Goal: Task Accomplishment & Management: Manage account settings

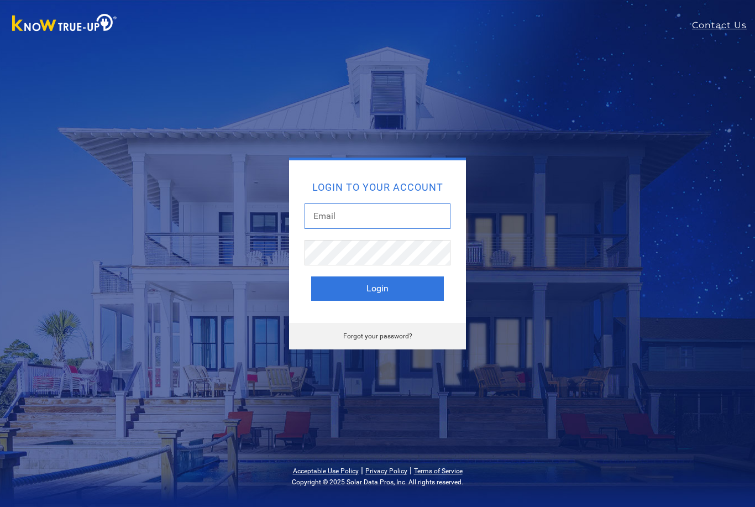
drag, startPoint x: 380, startPoint y: 223, endPoint x: 380, endPoint y: 216, distance: 6.6
click at [380, 223] on input "text" at bounding box center [378, 215] width 146 height 25
type input "G"
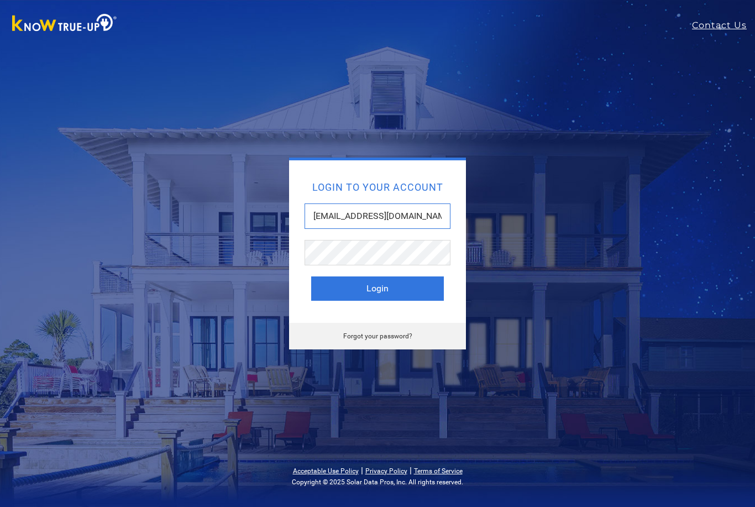
type input "Gkramer@mysolarrepair.com"
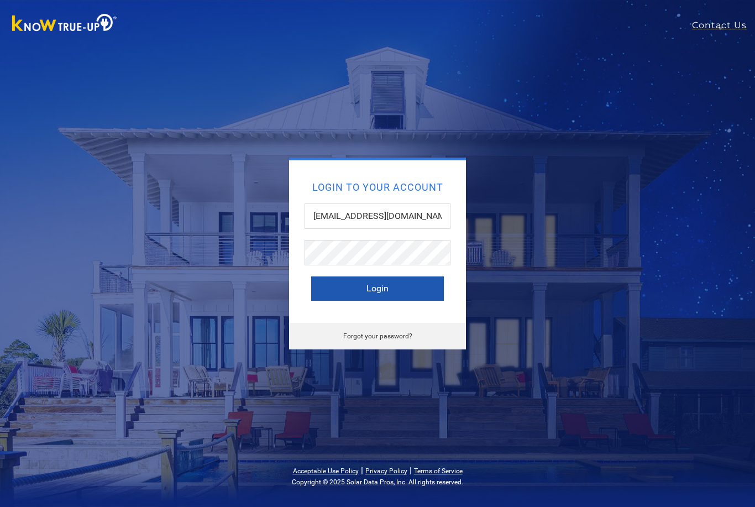
click at [408, 285] on button "Login" at bounding box center [377, 288] width 133 height 24
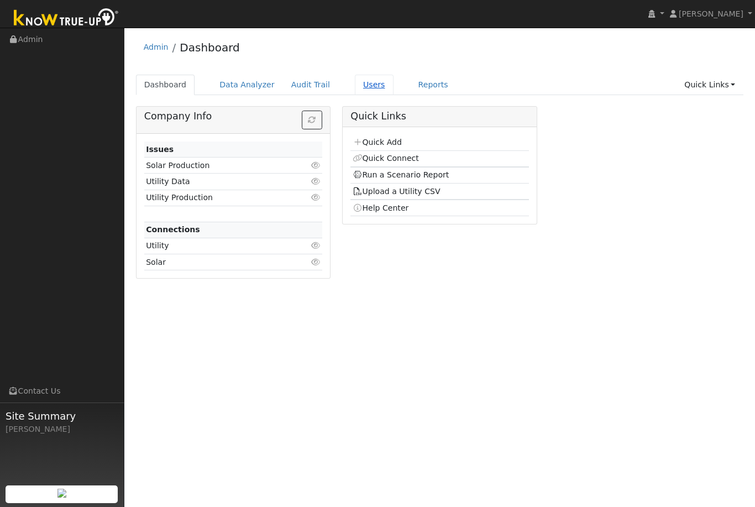
click at [358, 85] on link "Users" at bounding box center [374, 85] width 39 height 20
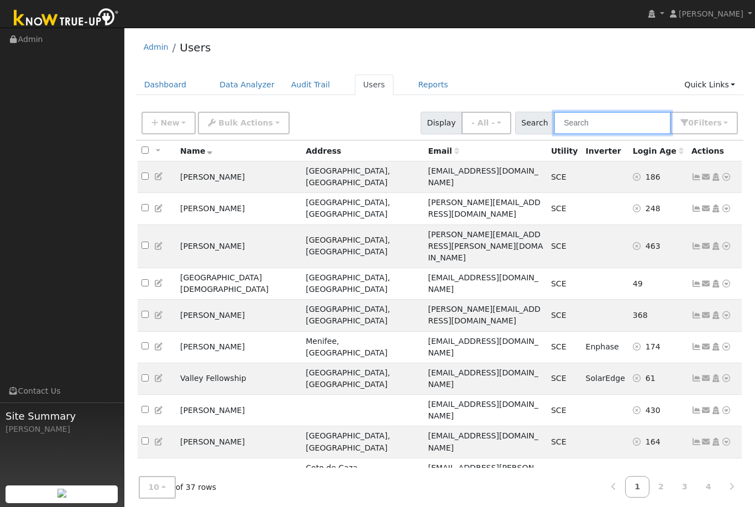
click at [633, 123] on input "text" at bounding box center [612, 123] width 117 height 23
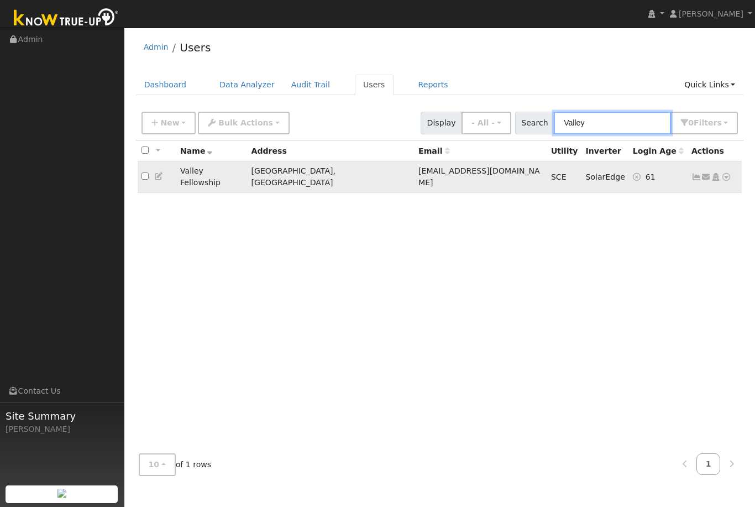
type input "Valley"
click at [695, 173] on icon at bounding box center [697, 177] width 10 height 8
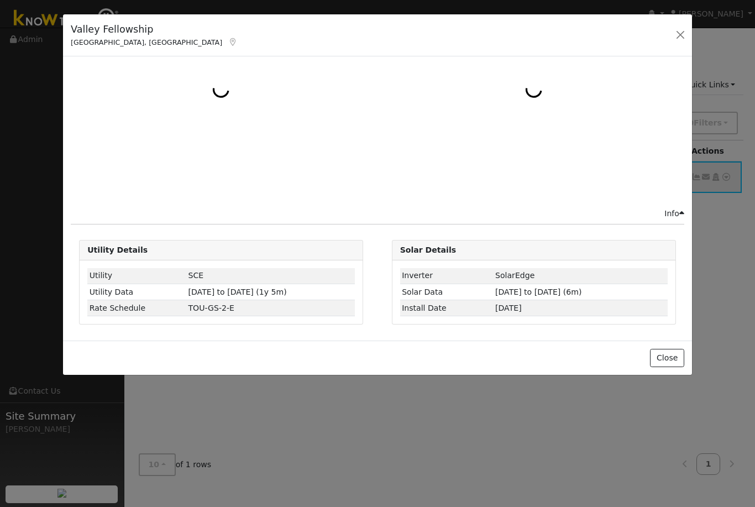
select select "8"
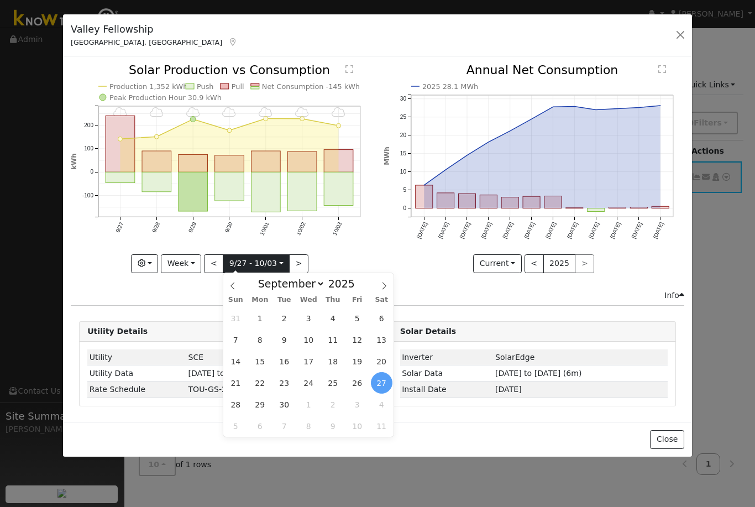
click at [285, 265] on input "2025-09-27" at bounding box center [256, 264] width 66 height 18
click at [318, 226] on icon "10/03 - Cloudy 10/02 - Cloudy 10/01 - Cloudy 9/30 - Cloudy 9/29 - Cloudy 9/28 -…" at bounding box center [221, 167] width 301 height 207
click at [199, 262] on button "Week" at bounding box center [181, 263] width 40 height 19
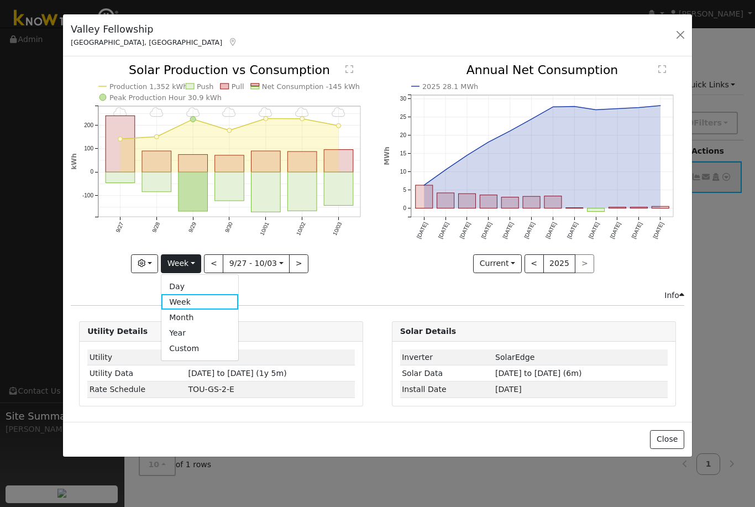
click at [191, 287] on link "Day" at bounding box center [199, 286] width 77 height 15
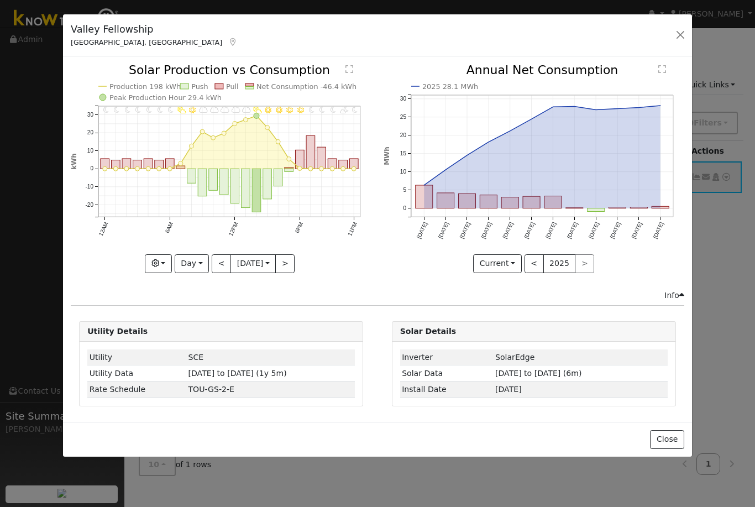
click at [214, 269] on button "<" at bounding box center [221, 263] width 19 height 19
click at [295, 266] on button ">" at bounding box center [284, 263] width 19 height 19
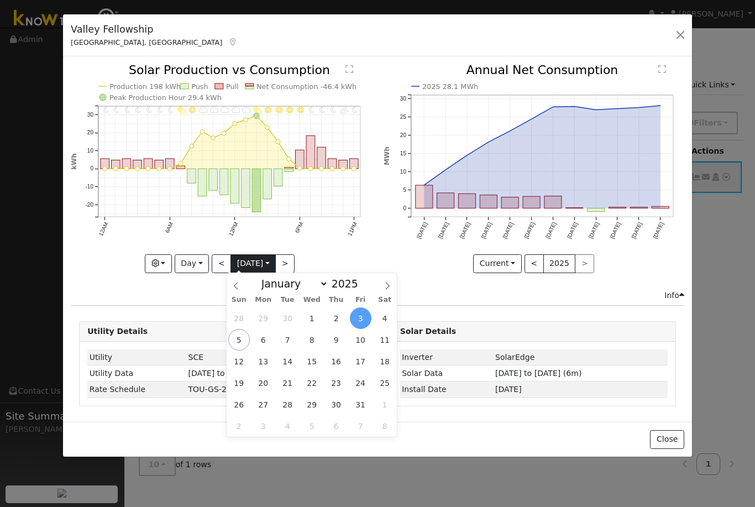
click at [275, 266] on input "2025-10-03" at bounding box center [253, 264] width 44 height 18
click at [379, 247] on div "2025 28.1 MWh Oct '24 Nov '24 Dec '24 Jan '25 Feb '25 Mar '25 Apr '25 May '25 J…" at bounding box center [534, 176] width 312 height 225
click at [326, 236] on icon "11PM - MostlyClear 10PM - PartlyCloudy 9PM - MostlyClear 8PM - Clear 7PM - Clea…" at bounding box center [221, 167] width 301 height 207
click at [204, 266] on button "Day" at bounding box center [192, 263] width 34 height 19
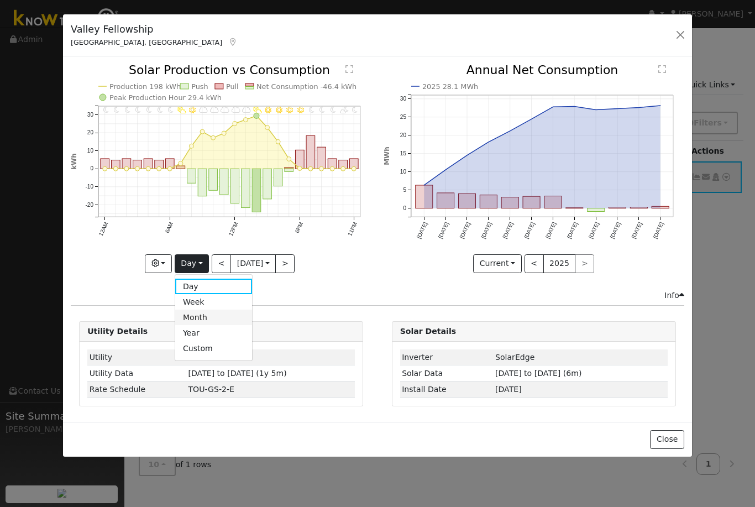
click at [200, 321] on link "Month" at bounding box center [213, 317] width 77 height 15
type input "2025-09-01"
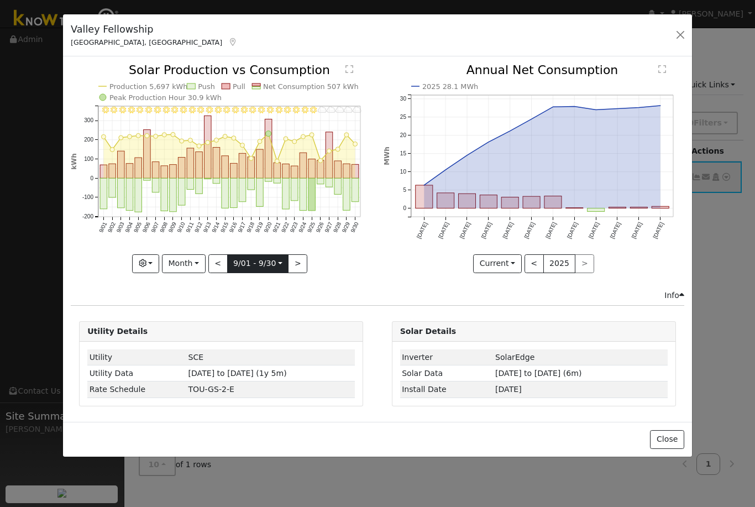
click at [280, 263] on input "2025-09-01" at bounding box center [258, 264] width 61 height 18
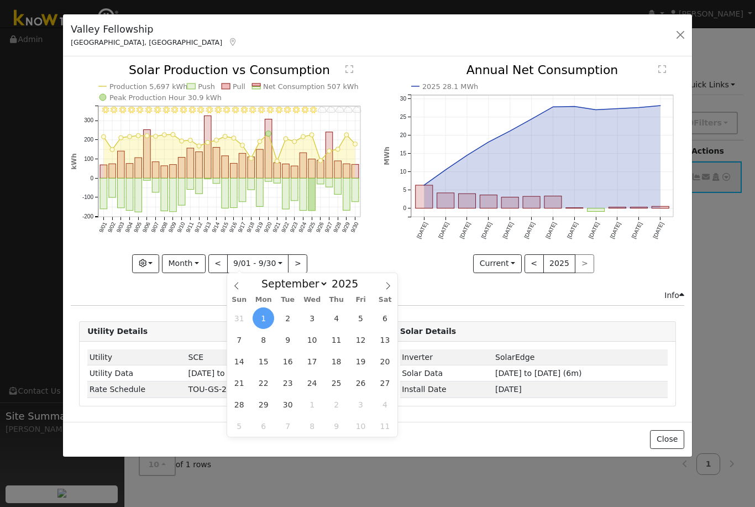
click at [328, 257] on icon "9/30 - Cloudy 9/29 - Cloudy 9/28 - Cloudy 9/27 - Cloudy 9/26 - Cloudy 9/25 - Mo…" at bounding box center [221, 167] width 301 height 207
click at [201, 265] on button "Month" at bounding box center [184, 263] width 44 height 19
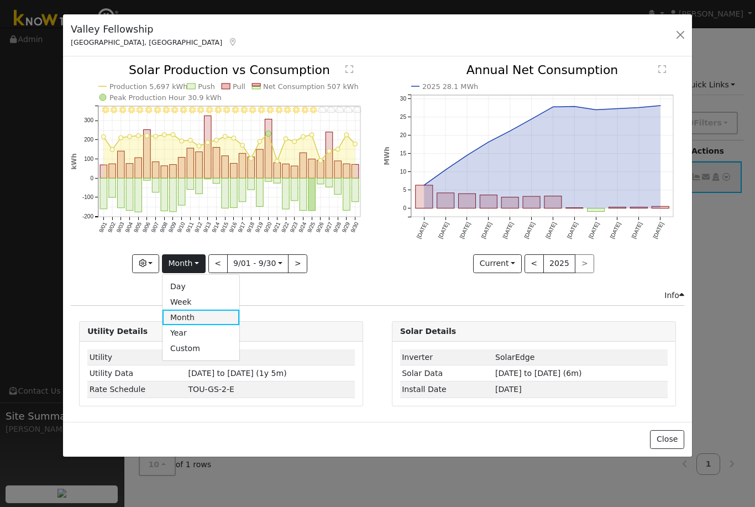
click at [194, 319] on link "Month" at bounding box center [201, 317] width 77 height 15
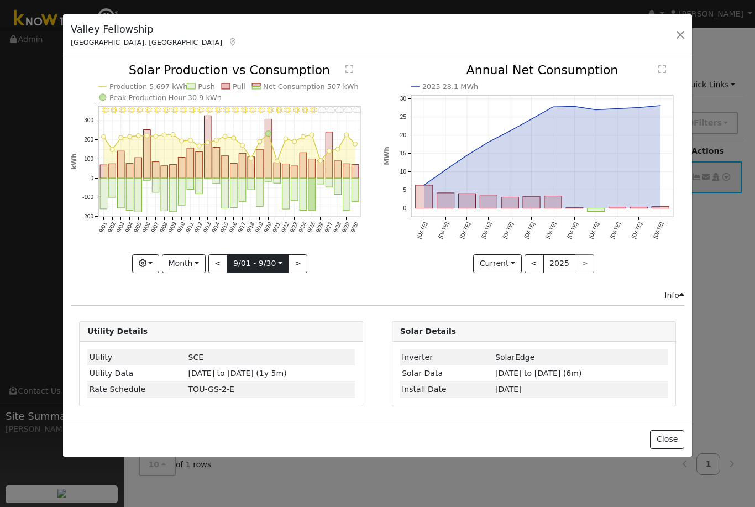
click at [280, 264] on input "2025-09-01" at bounding box center [258, 264] width 61 height 18
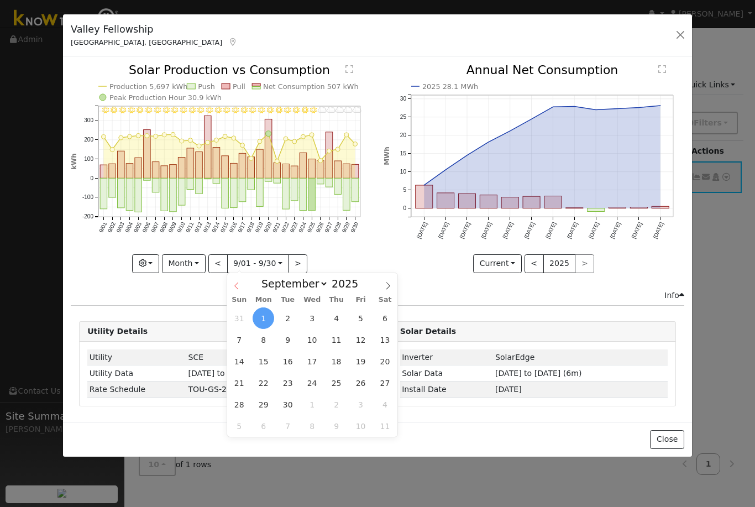
click at [238, 285] on icon at bounding box center [237, 286] width 8 height 8
click at [386, 285] on icon at bounding box center [388, 286] width 8 height 8
select select "7"
click at [314, 375] on span "20" at bounding box center [312, 383] width 22 height 22
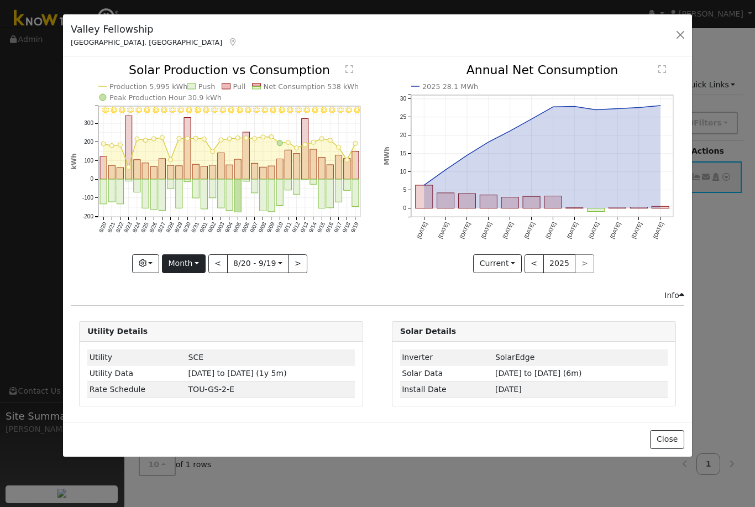
click at [196, 268] on button "Month" at bounding box center [184, 263] width 44 height 19
click at [191, 291] on link "Day" at bounding box center [201, 286] width 77 height 15
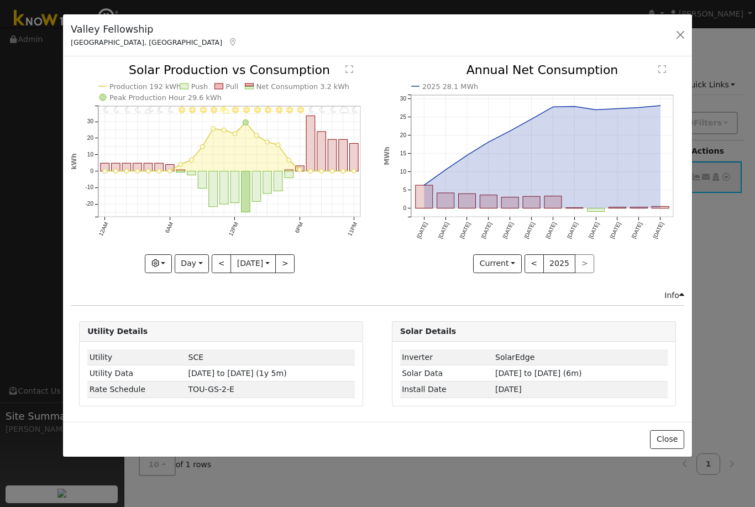
click at [219, 268] on button "<" at bounding box center [221, 263] width 19 height 19
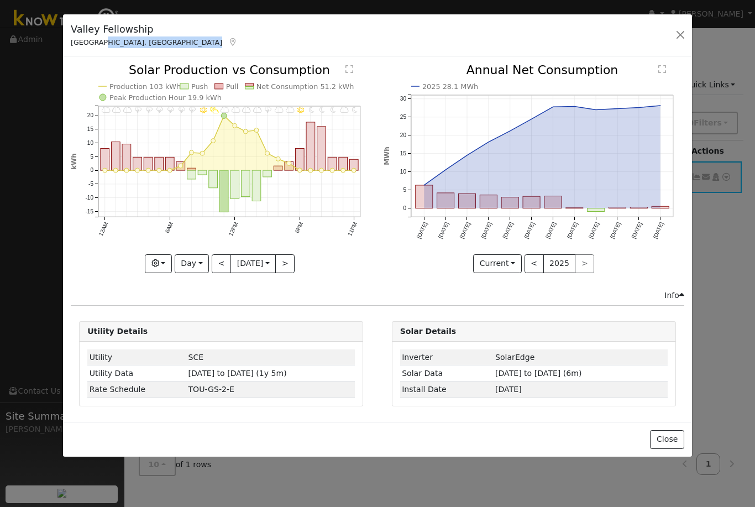
click at [219, 268] on div at bounding box center [221, 168] width 301 height 208
click at [219, 268] on button "<" at bounding box center [221, 263] width 19 height 19
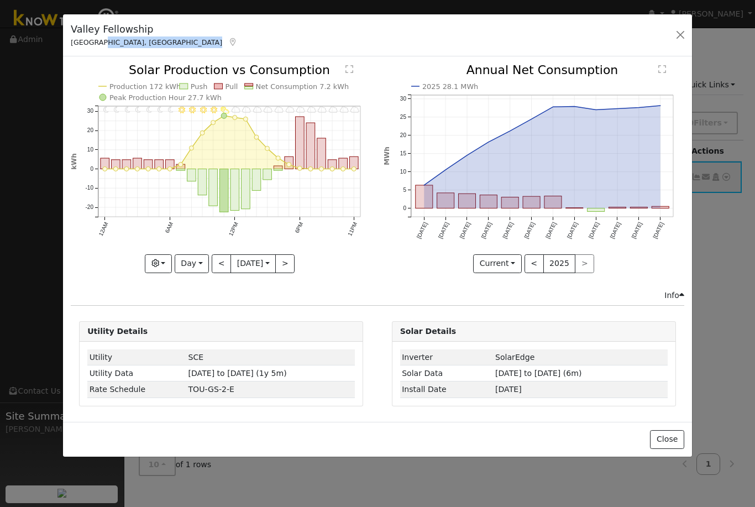
click at [219, 268] on button "<" at bounding box center [221, 263] width 19 height 19
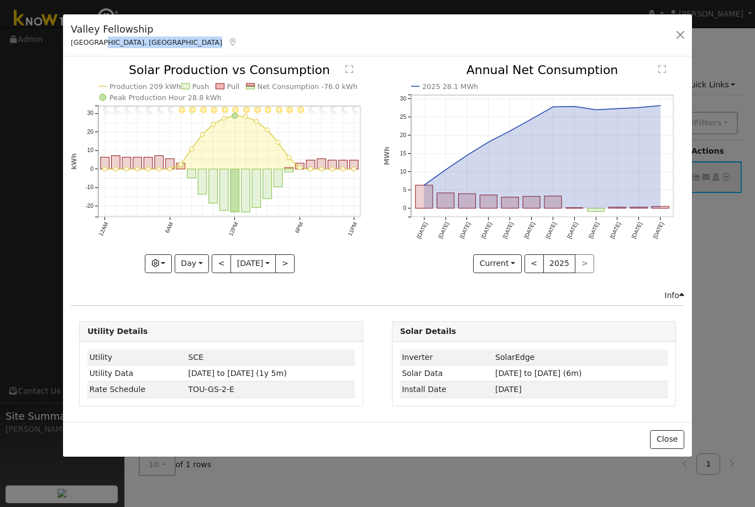
click at [219, 268] on button "<" at bounding box center [221, 263] width 19 height 19
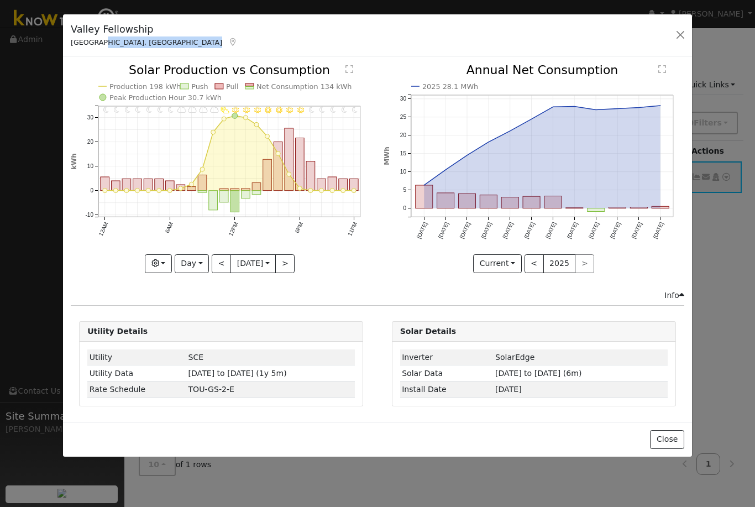
click at [219, 268] on button "<" at bounding box center [221, 263] width 19 height 19
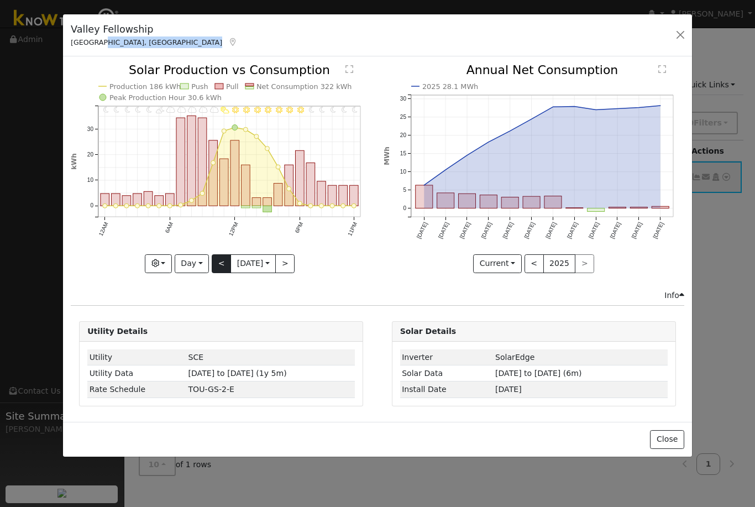
click at [219, 268] on button "<" at bounding box center [221, 263] width 19 height 19
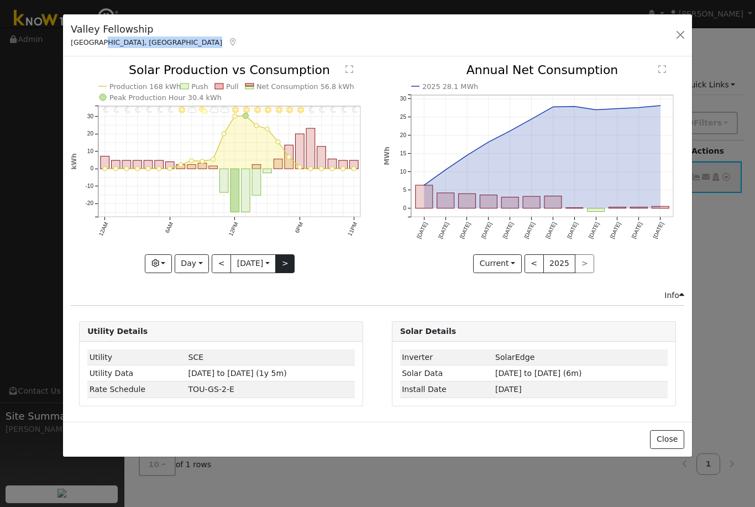
click at [280, 263] on button ">" at bounding box center [284, 263] width 19 height 19
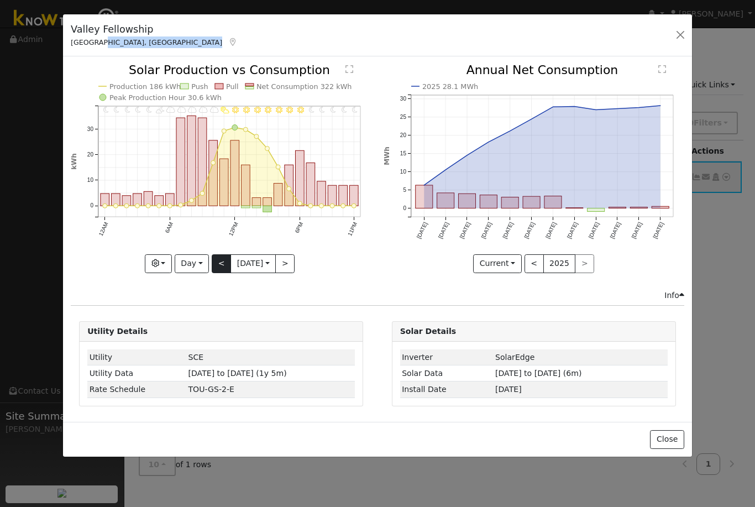
click at [222, 264] on button "<" at bounding box center [221, 263] width 19 height 19
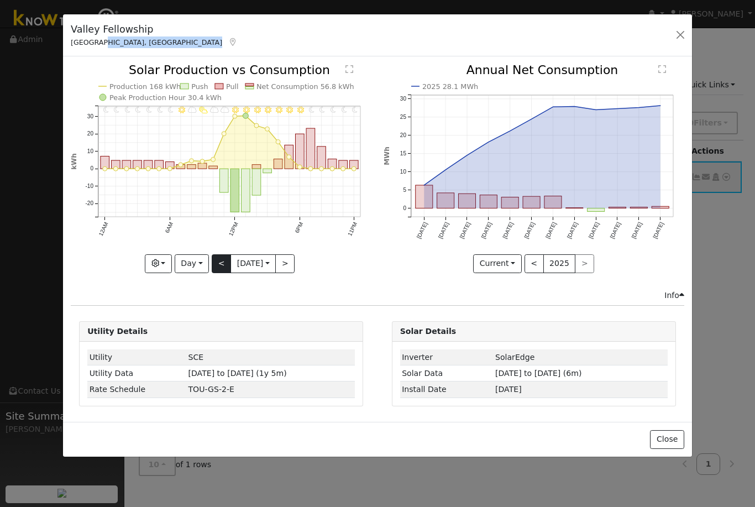
click at [222, 264] on button "<" at bounding box center [221, 263] width 19 height 19
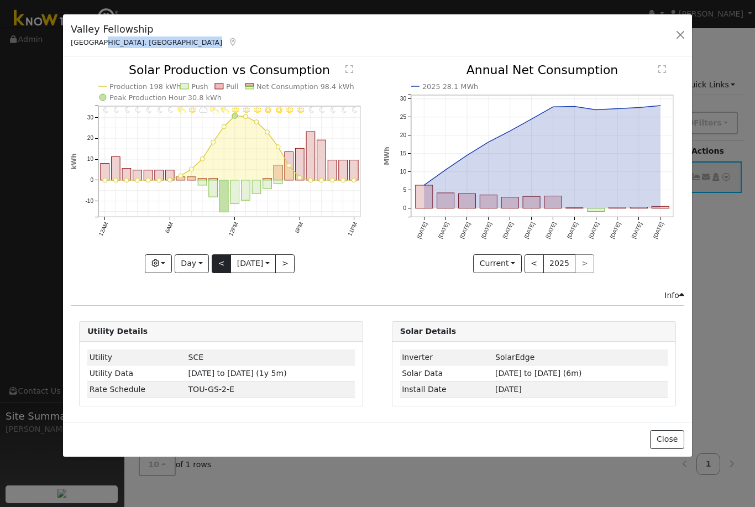
click at [222, 264] on button "<" at bounding box center [221, 263] width 19 height 19
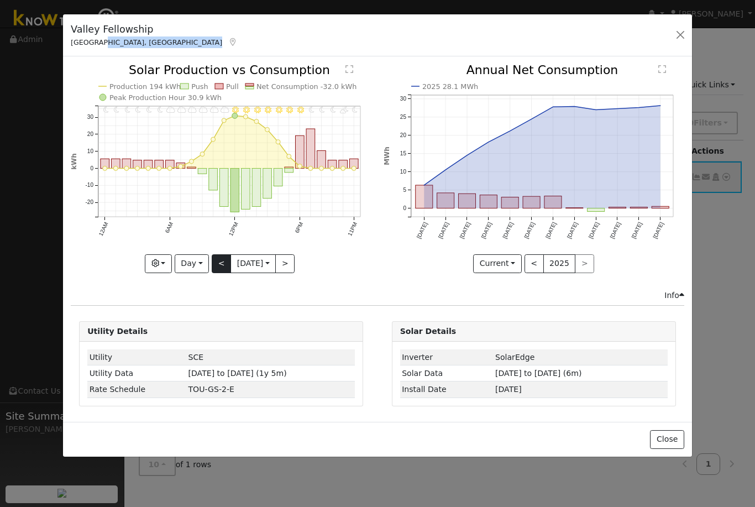
click at [222, 264] on button "<" at bounding box center [221, 263] width 19 height 19
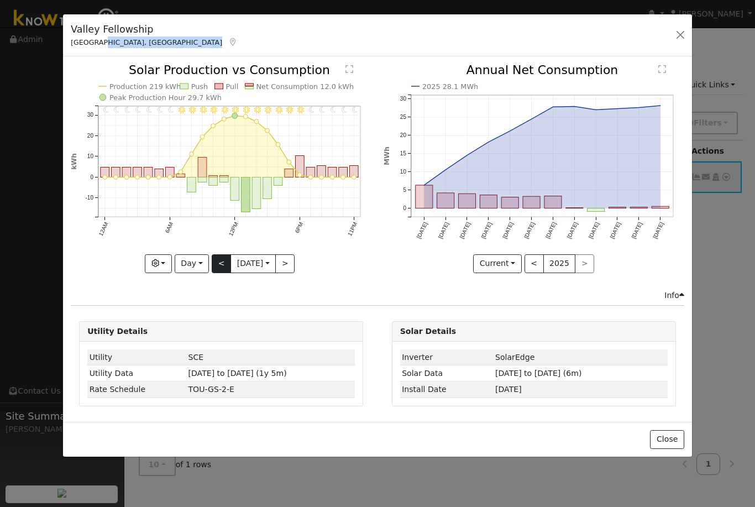
click at [222, 264] on button "<" at bounding box center [221, 263] width 19 height 19
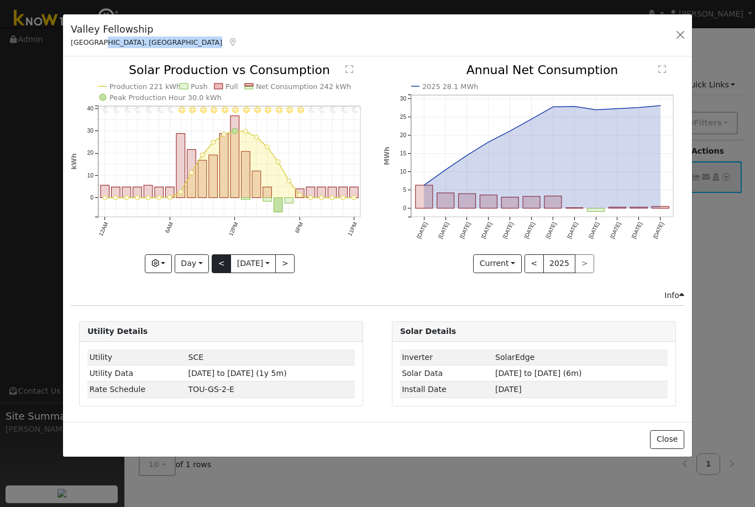
click at [222, 264] on button "<" at bounding box center [221, 263] width 19 height 19
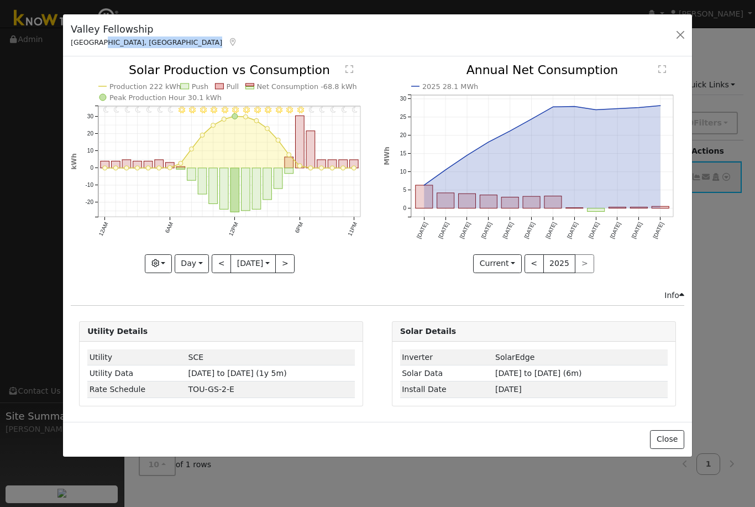
click at [222, 264] on button "<" at bounding box center [221, 263] width 19 height 19
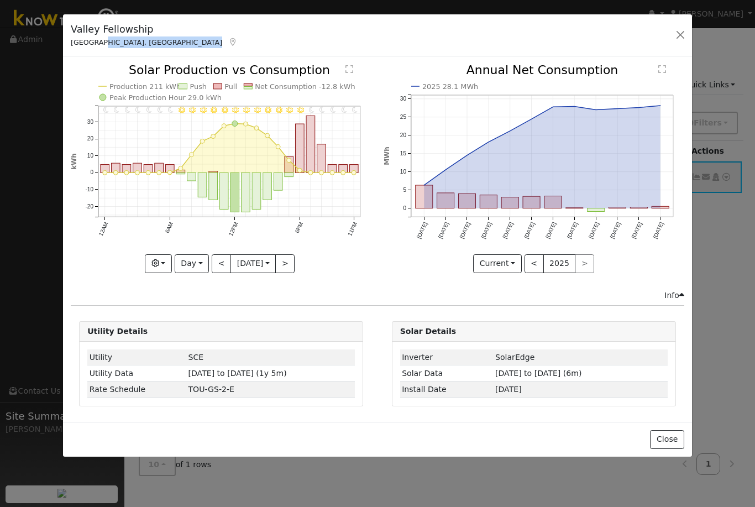
click at [222, 264] on button "<" at bounding box center [221, 263] width 19 height 19
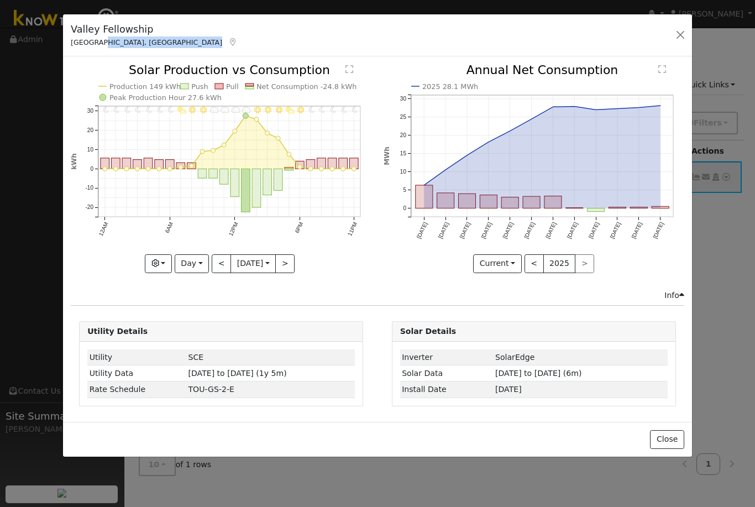
click at [222, 264] on button "<" at bounding box center [221, 263] width 19 height 19
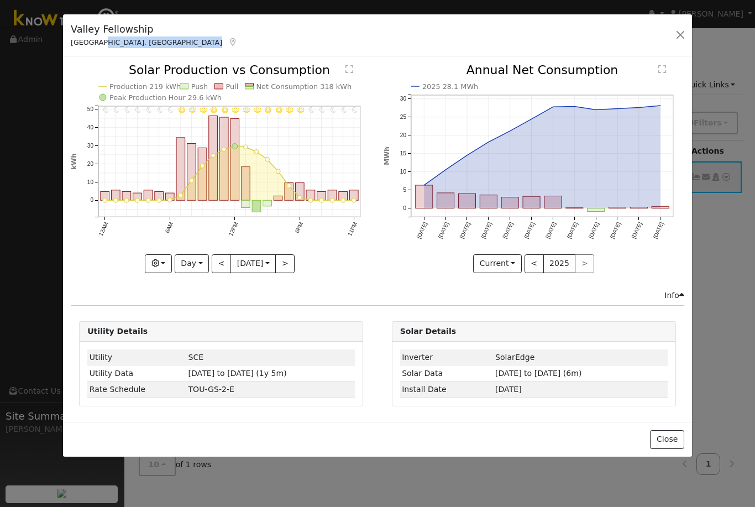
click at [223, 264] on button "<" at bounding box center [221, 263] width 19 height 19
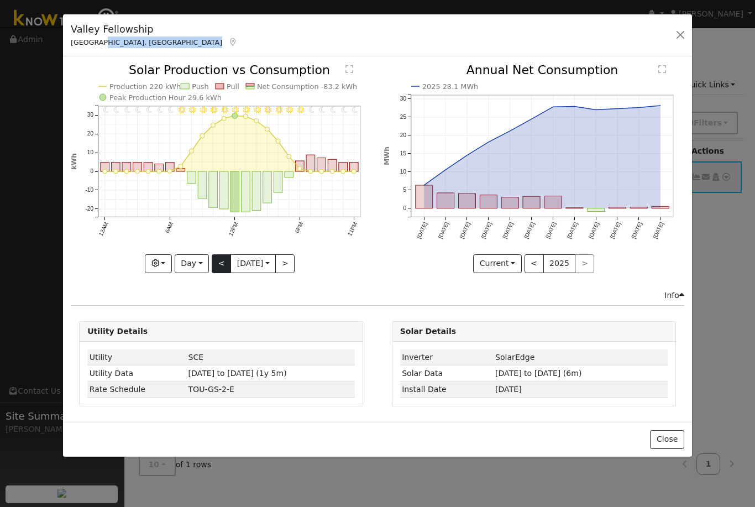
click at [223, 264] on button "<" at bounding box center [221, 263] width 19 height 19
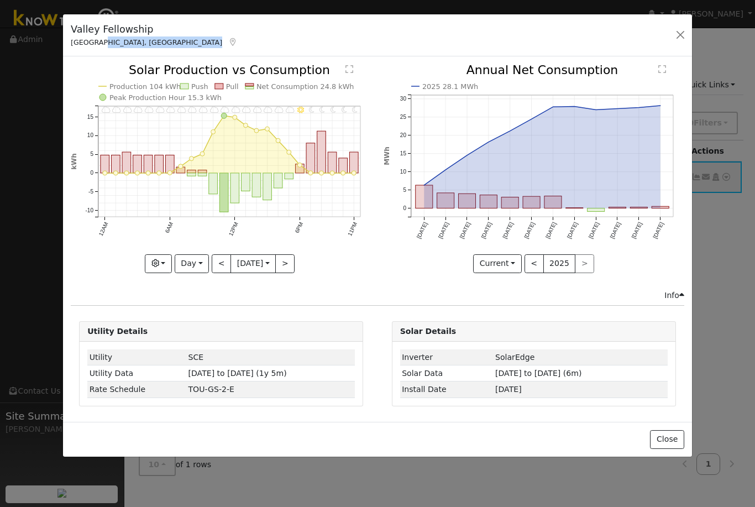
click at [223, 264] on button "<" at bounding box center [221, 263] width 19 height 19
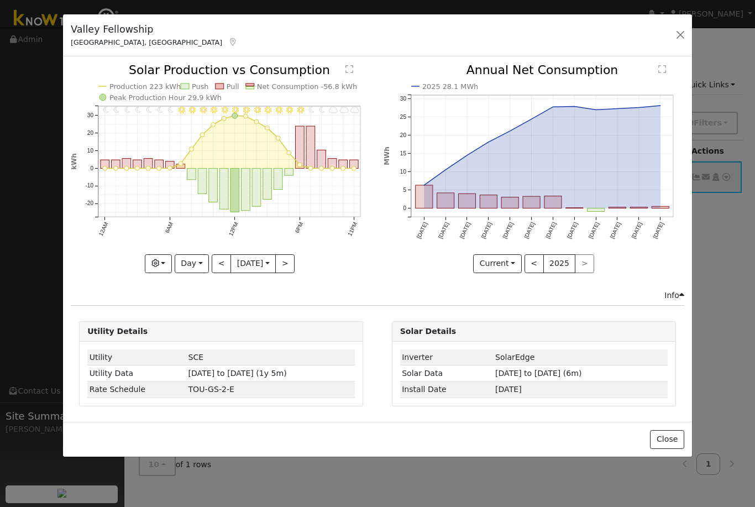
click at [223, 264] on div "11PM - Cloudy 10PM - Cloudy 9PM - Cloudy 8PM - MostlyClear 7PM - MostlyClear 6P…" at bounding box center [221, 168] width 301 height 208
click at [219, 263] on button "<" at bounding box center [221, 263] width 19 height 19
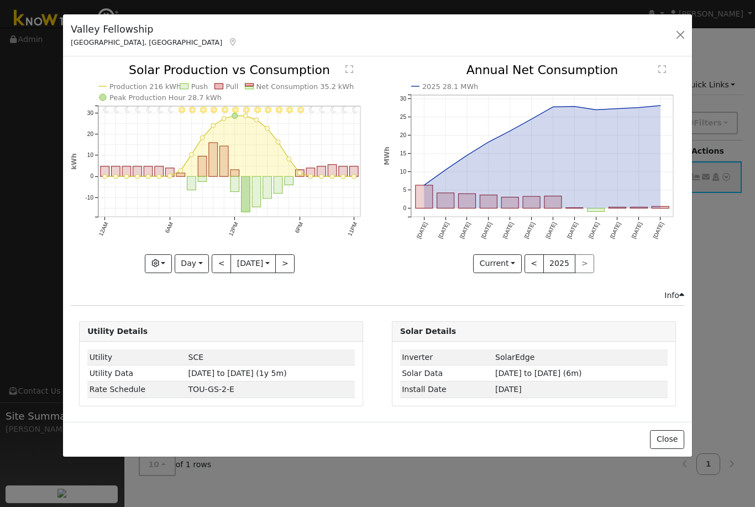
click at [219, 263] on button "<" at bounding box center [221, 263] width 19 height 19
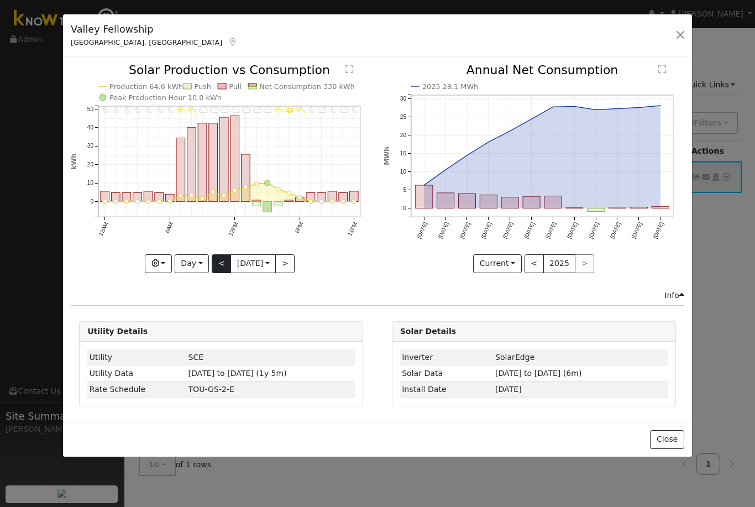
click at [219, 263] on button "<" at bounding box center [221, 263] width 19 height 19
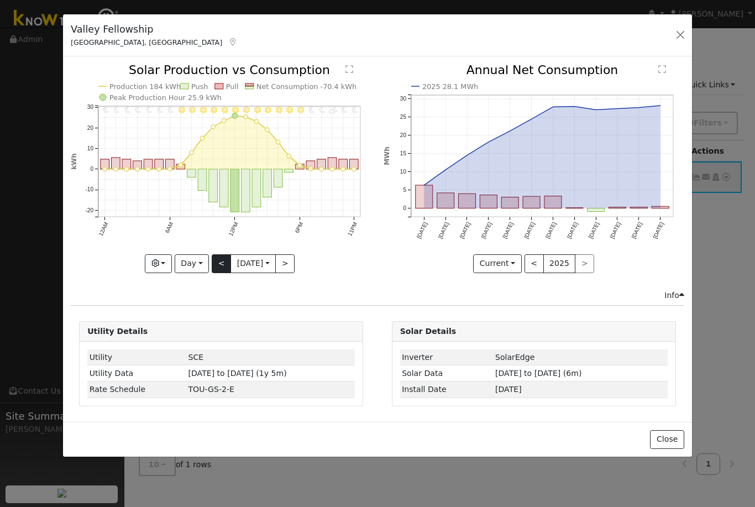
click at [219, 263] on button "<" at bounding box center [221, 263] width 19 height 19
click at [219, 264] on button "<" at bounding box center [221, 263] width 19 height 19
type input "2025-08-20"
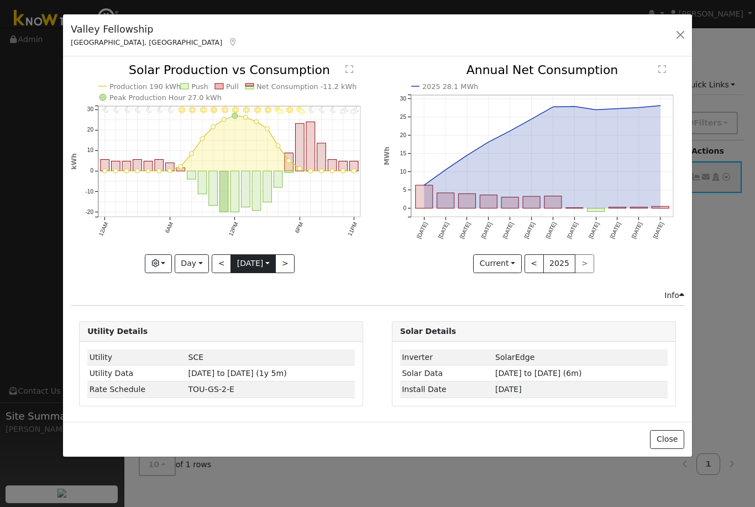
click at [271, 261] on input "2025-08-20" at bounding box center [253, 264] width 44 height 18
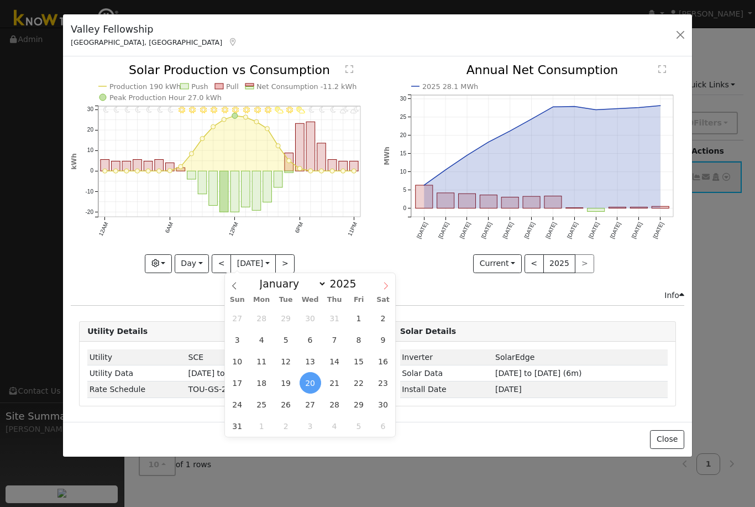
click at [385, 285] on icon at bounding box center [386, 286] width 8 height 8
select select "8"
click at [379, 378] on span "27" at bounding box center [383, 383] width 22 height 22
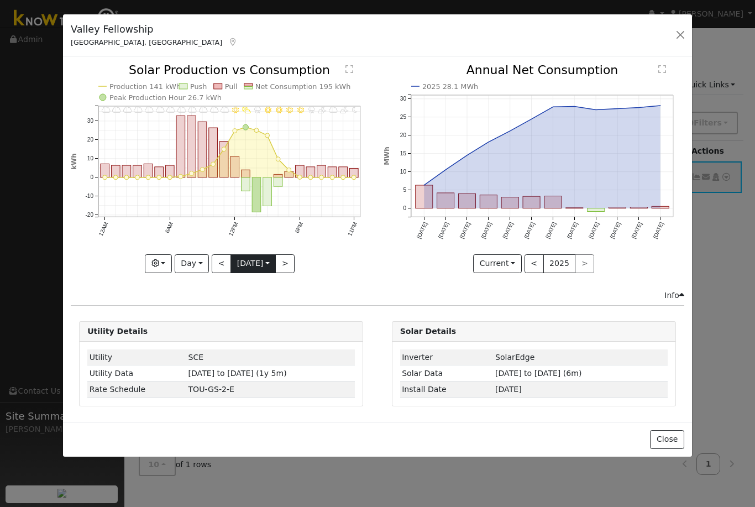
click at [274, 268] on input "2025-09-27" at bounding box center [253, 264] width 44 height 18
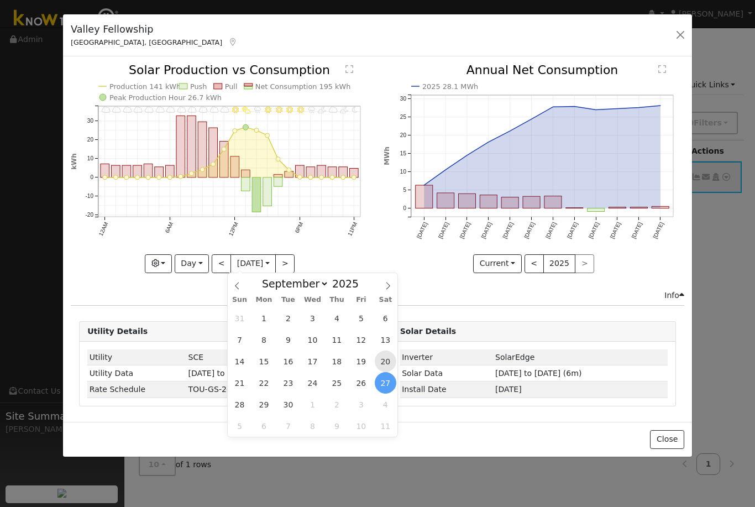
click at [386, 365] on span "20" at bounding box center [386, 362] width 22 height 22
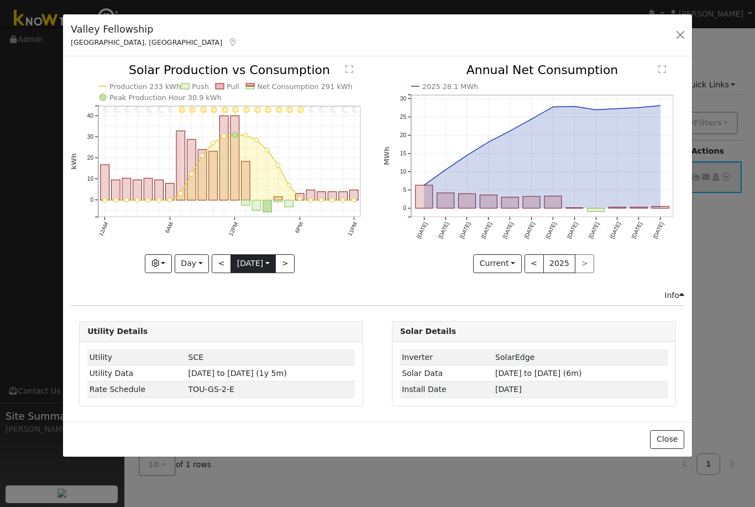
click at [272, 260] on input "2025-09-20" at bounding box center [253, 264] width 44 height 18
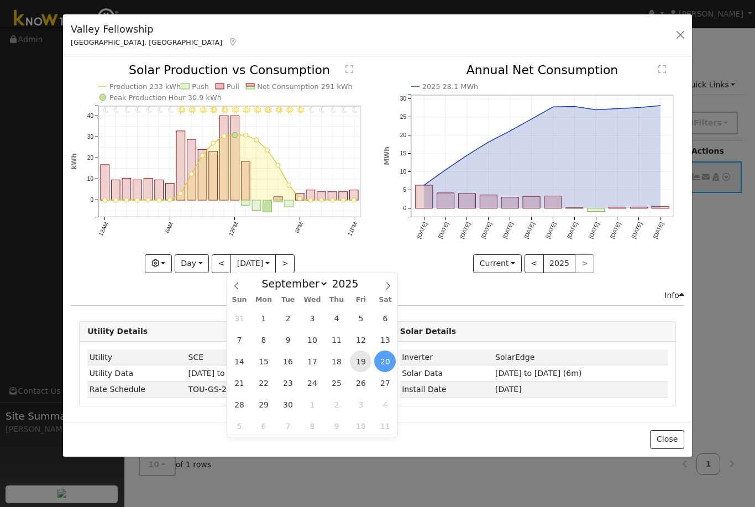
click at [356, 357] on span "19" at bounding box center [361, 362] width 22 height 22
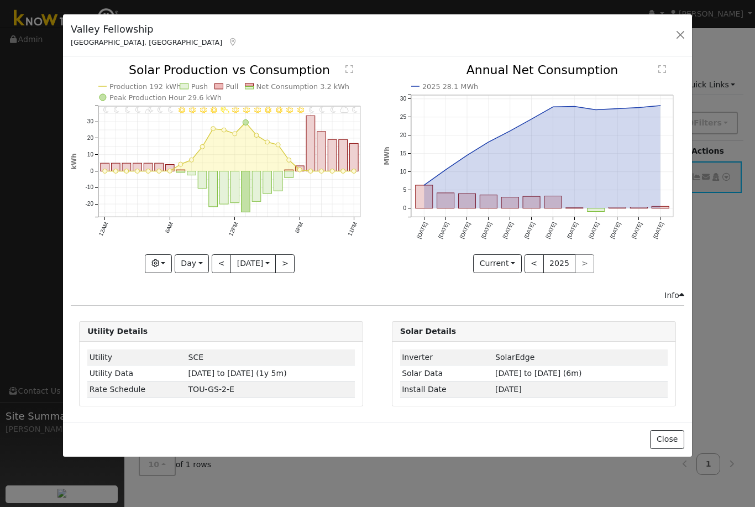
click at [270, 264] on input "2025-09-19" at bounding box center [253, 264] width 44 height 18
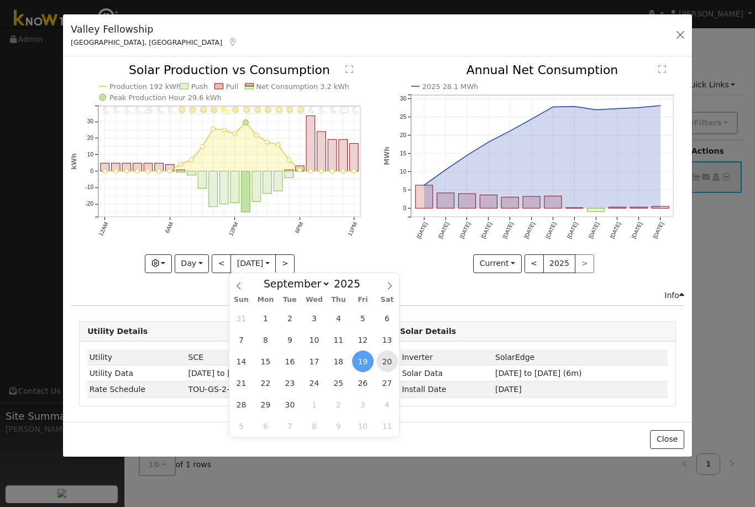
click at [391, 359] on span "20" at bounding box center [388, 362] width 22 height 22
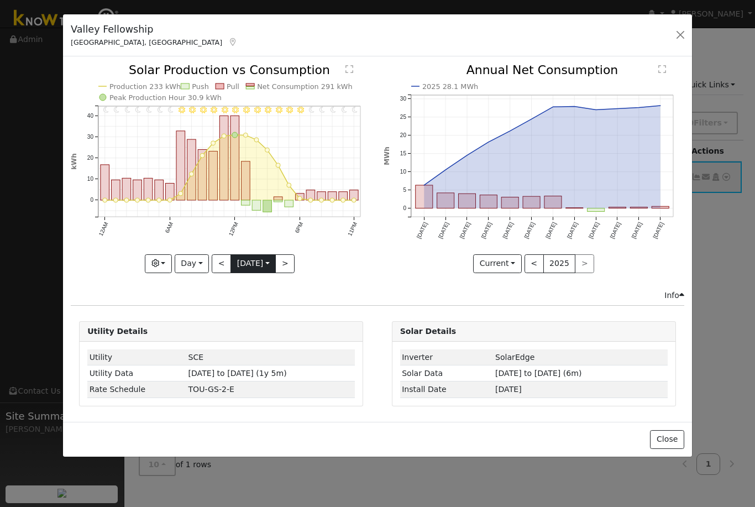
click at [273, 267] on input "2025-09-20" at bounding box center [253, 264] width 44 height 18
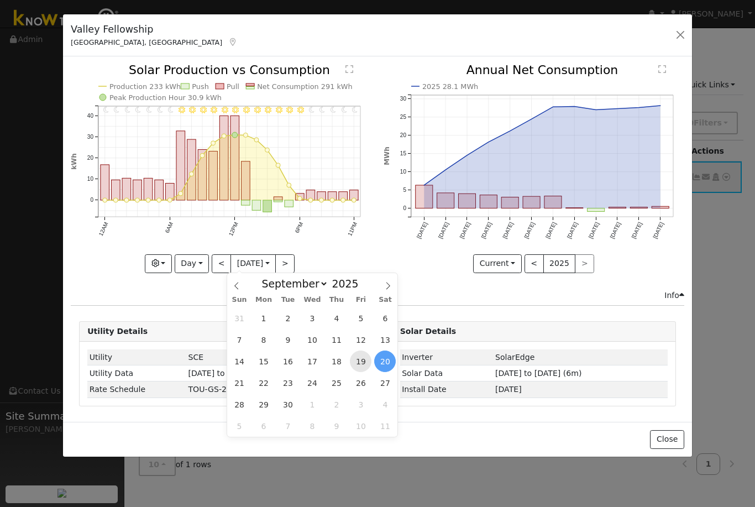
click at [364, 365] on span "19" at bounding box center [361, 362] width 22 height 22
type input "2025-09-19"
